Goal: Check status: Check status

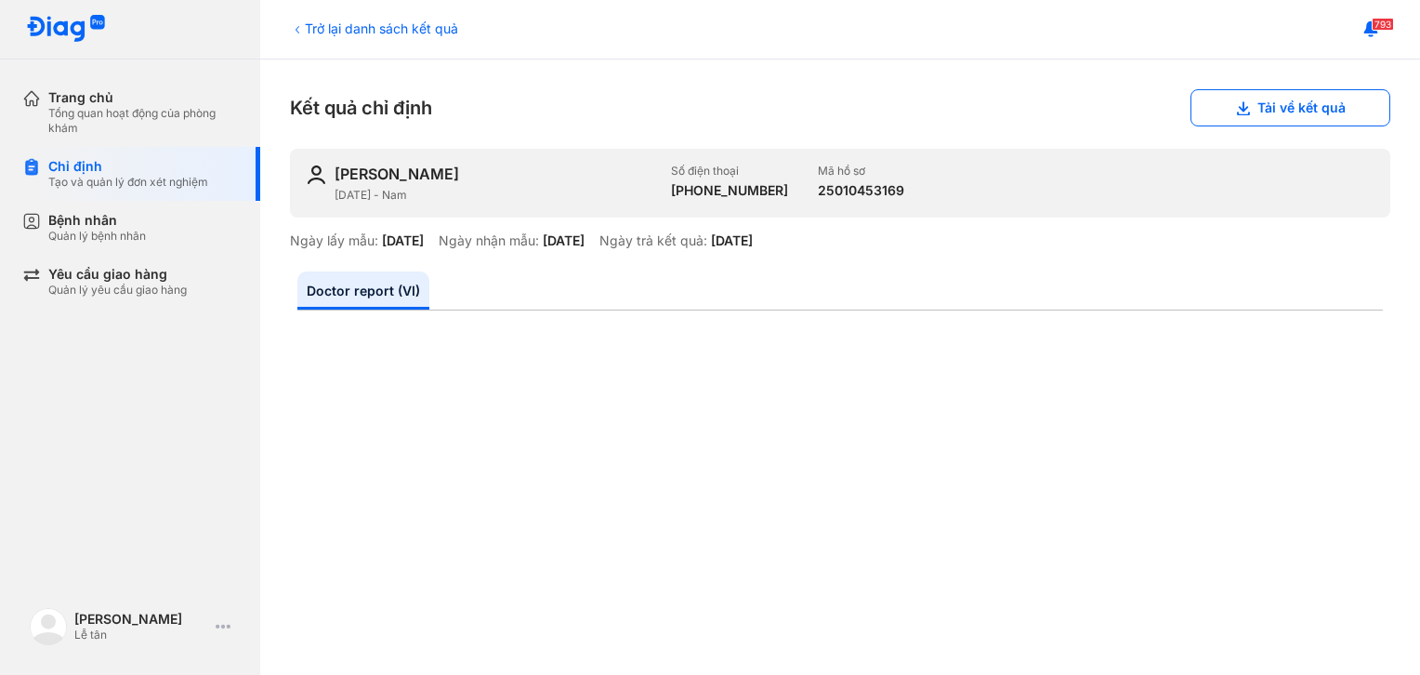
scroll to position [443, 0]
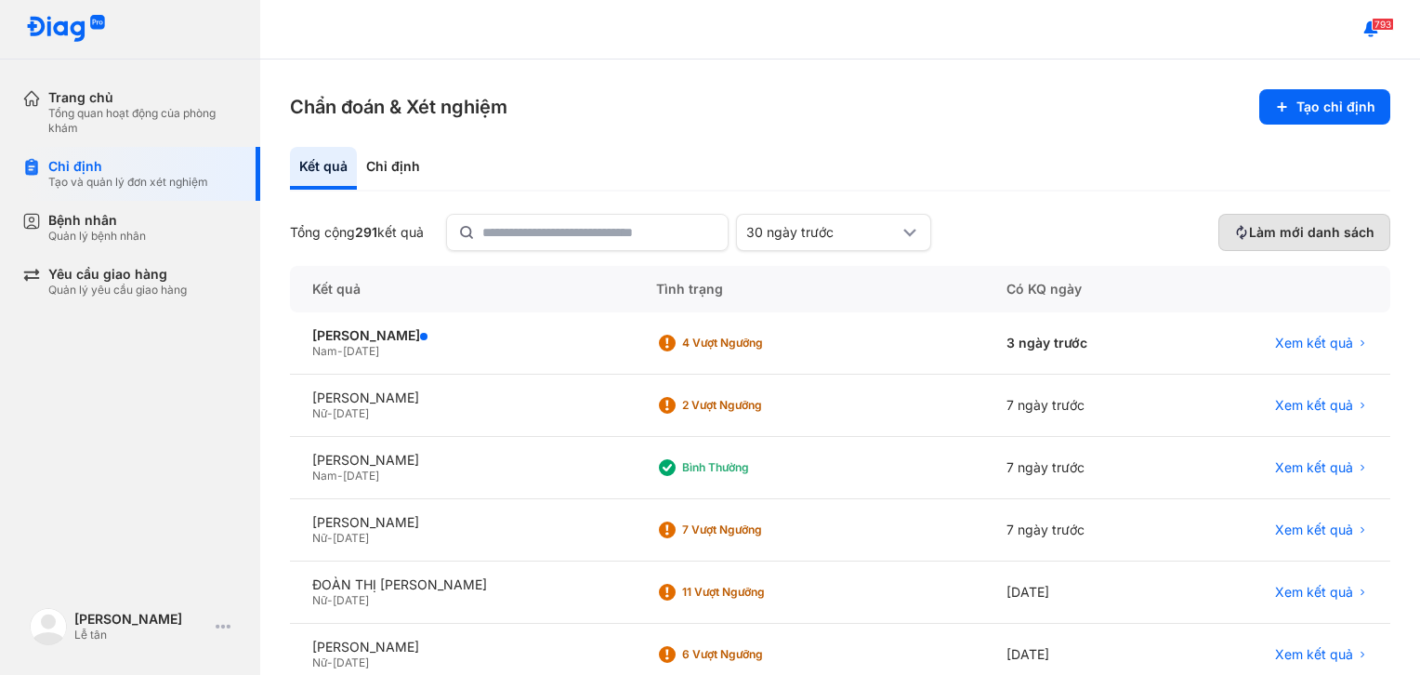
click at [1319, 227] on span "Làm mới danh sách" at bounding box center [1311, 232] width 125 height 17
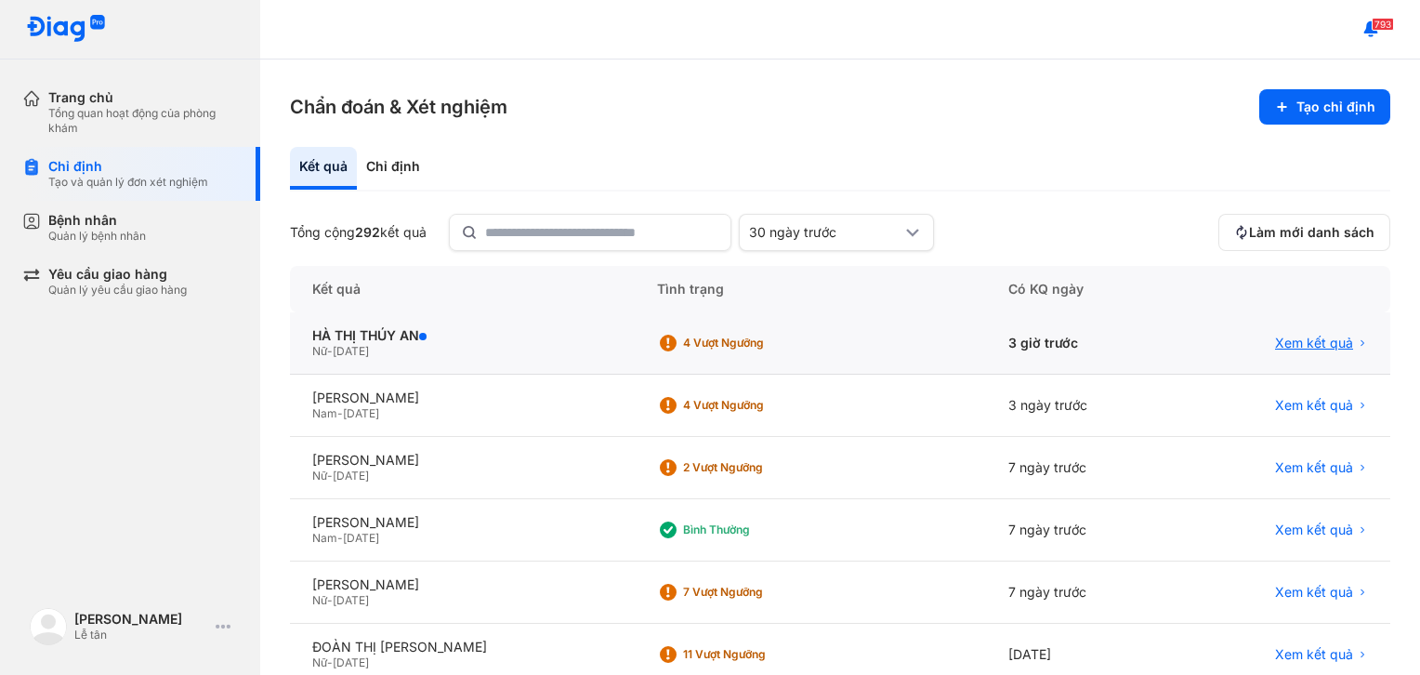
click at [1314, 347] on span "Xem kết quả" at bounding box center [1314, 343] width 78 height 17
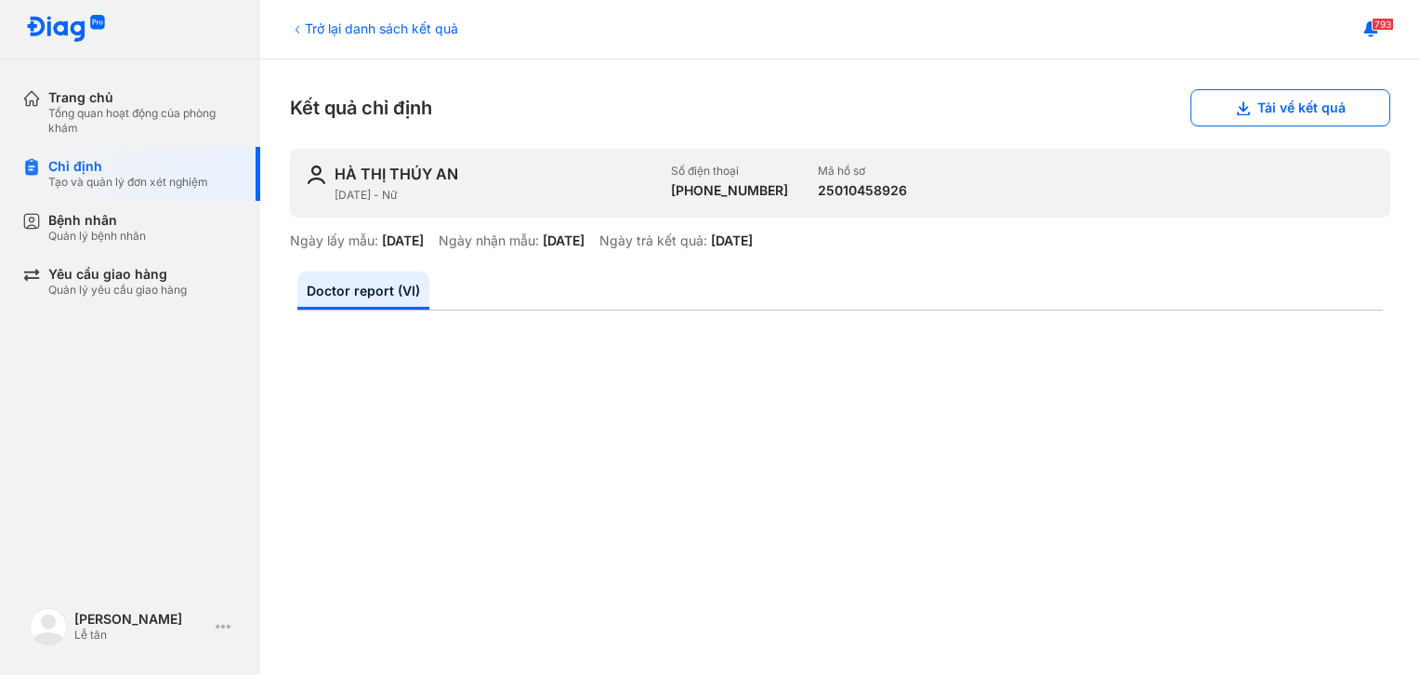
scroll to position [465, 0]
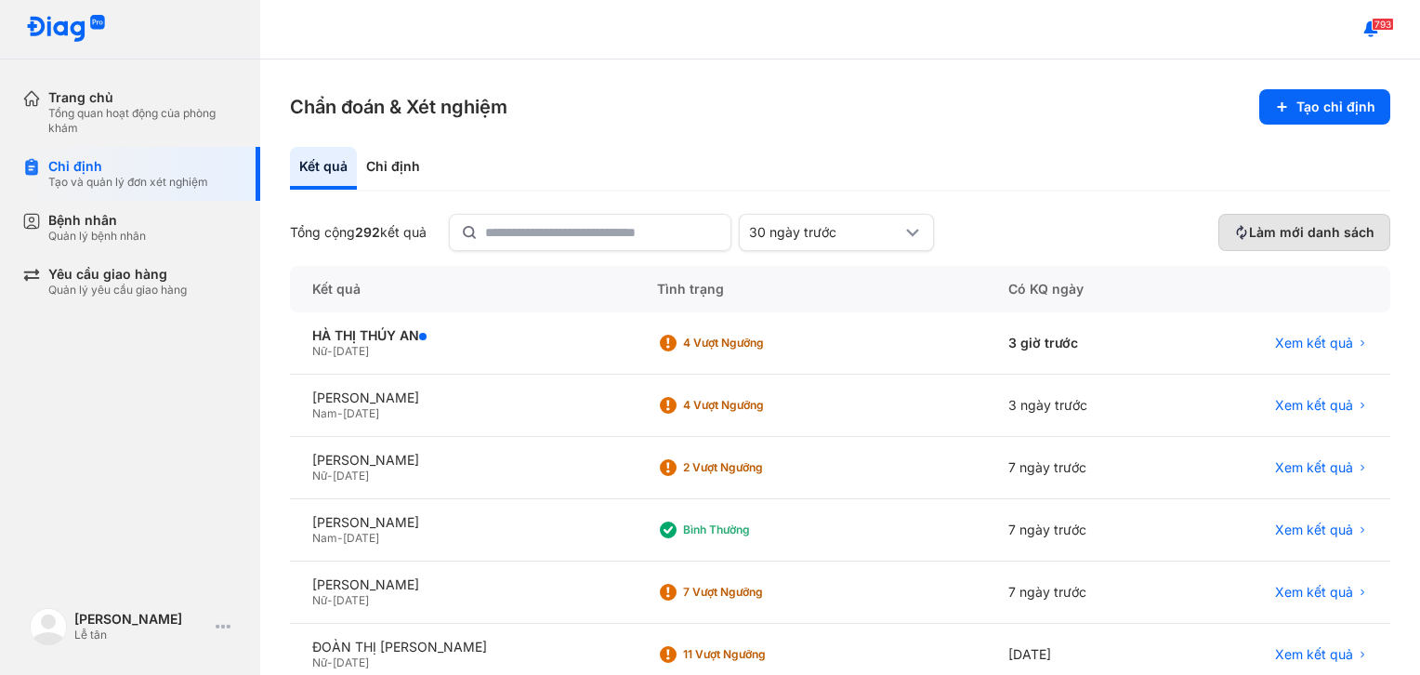
click at [1339, 231] on span "Làm mới danh sách" at bounding box center [1311, 232] width 125 height 17
click at [1296, 536] on span "Xem kết quả" at bounding box center [1314, 529] width 78 height 17
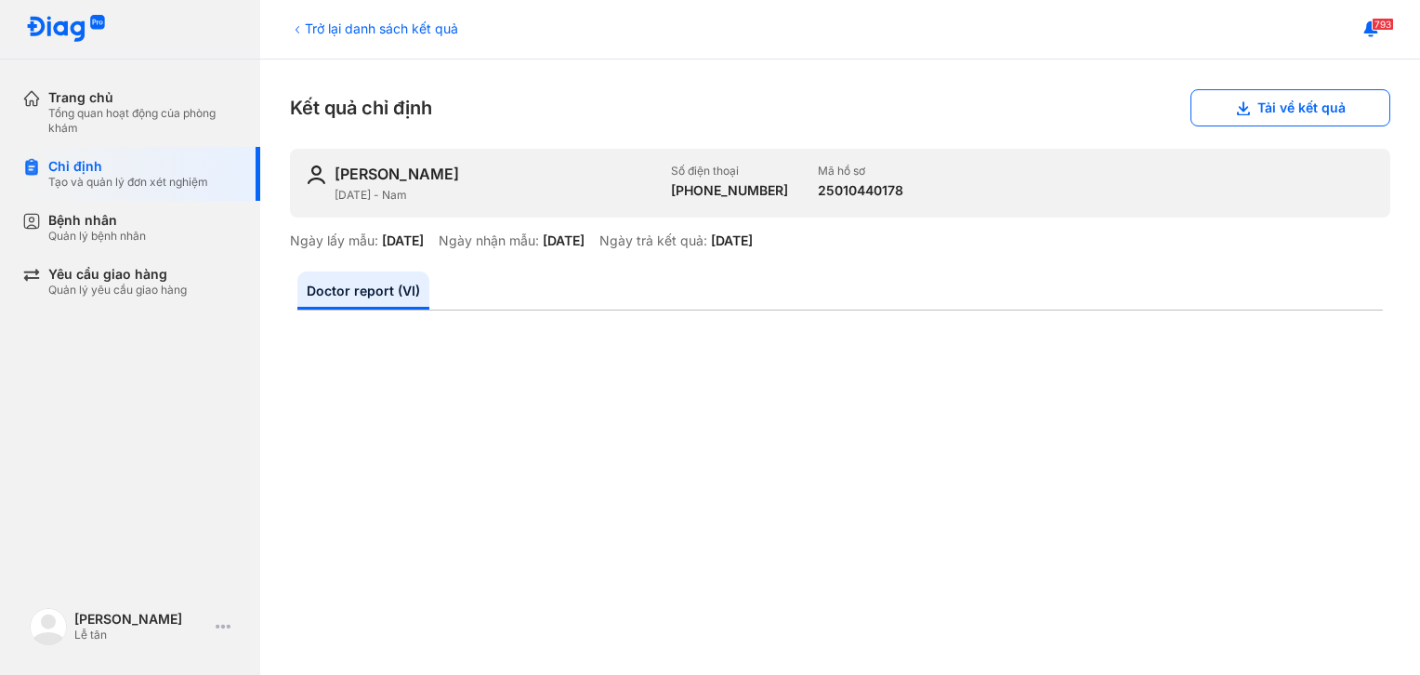
click at [304, 30] on icon at bounding box center [297, 29] width 15 height 15
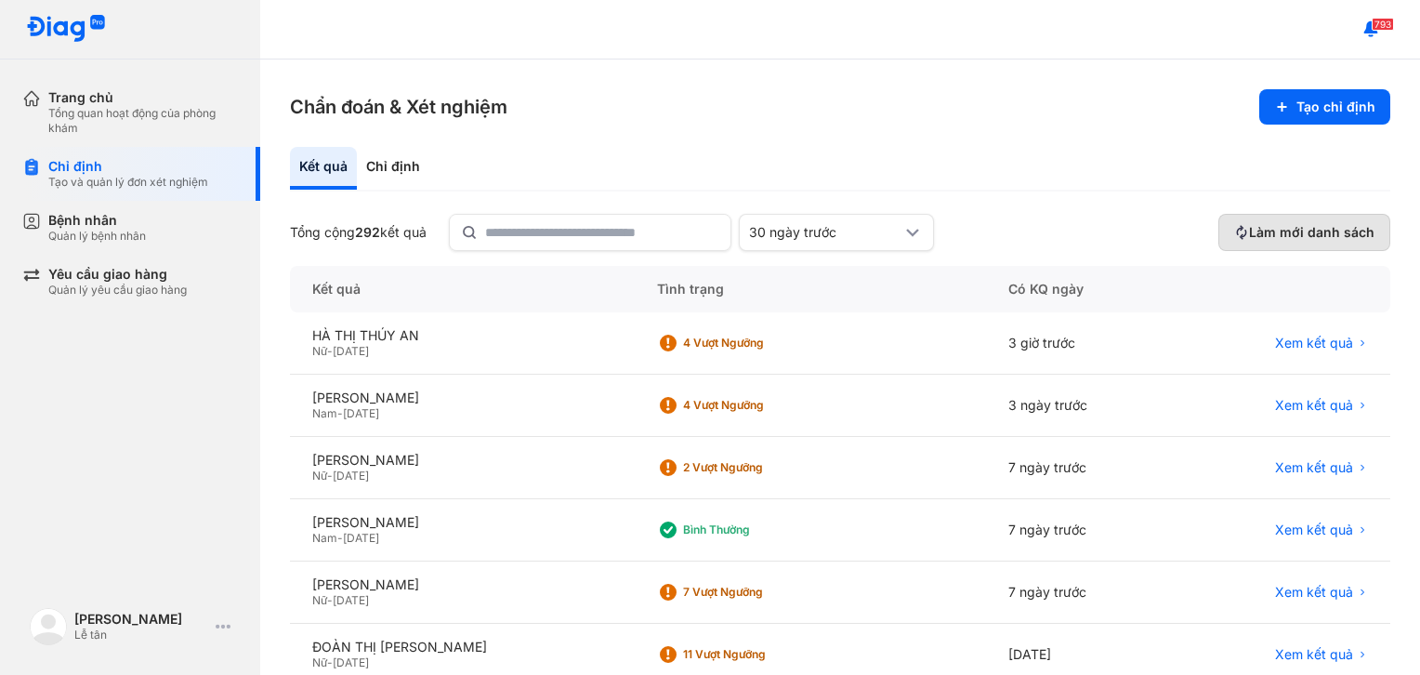
click at [1312, 221] on button "Làm mới danh sách" at bounding box center [1305, 232] width 172 height 37
